Goal: Find specific page/section: Find specific page/section

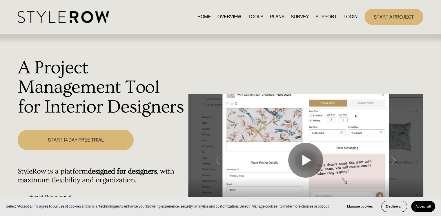
click at [353, 17] on link "LOGIN" at bounding box center [351, 17] width 14 height 8
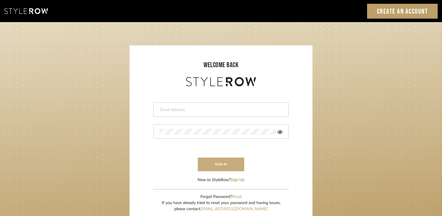
type input "info@hauzstudios.com"
click at [216, 165] on button "sign in" at bounding box center [221, 164] width 46 height 14
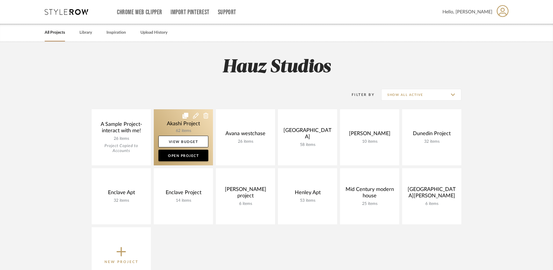
click at [185, 126] on link at bounding box center [183, 137] width 59 height 56
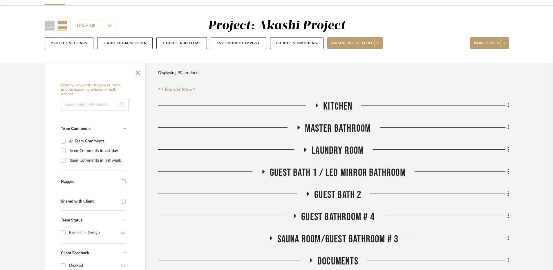
scroll to position [73, 0]
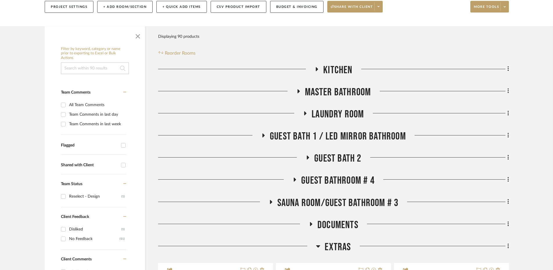
click at [263, 135] on icon at bounding box center [264, 135] width 2 height 4
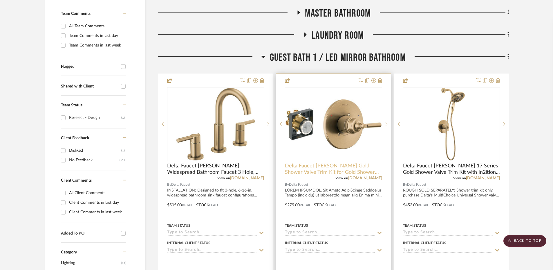
scroll to position [145, 0]
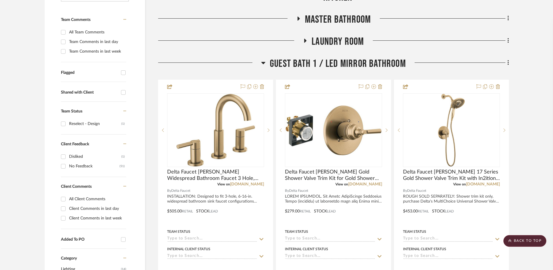
click at [263, 60] on icon at bounding box center [263, 62] width 4 height 7
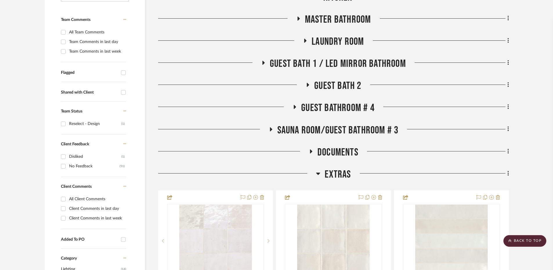
click at [268, 128] on icon at bounding box center [270, 129] width 7 height 4
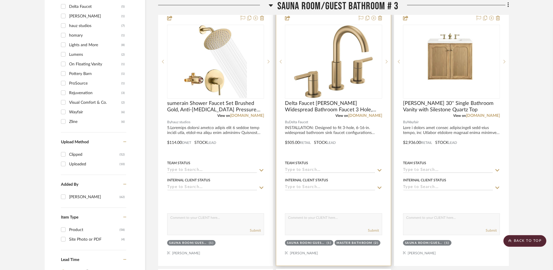
scroll to position [508, 0]
